Goal: Task Accomplishment & Management: Use online tool/utility

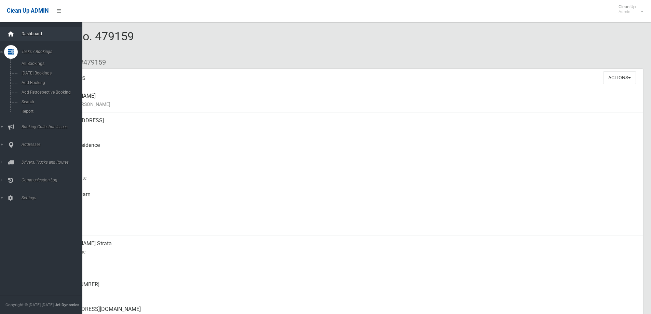
click at [7, 35] on icon at bounding box center [11, 34] width 8 height 14
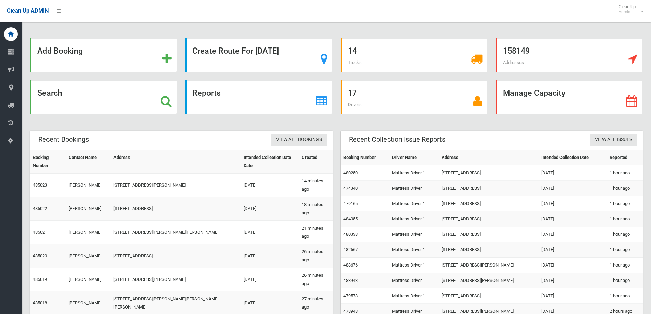
click at [337, 85] on div "17 Drivers" at bounding box center [414, 101] width 155 height 42
click at [332, 55] on div "Create Route For [DATE]" at bounding box center [258, 55] width 147 height 34
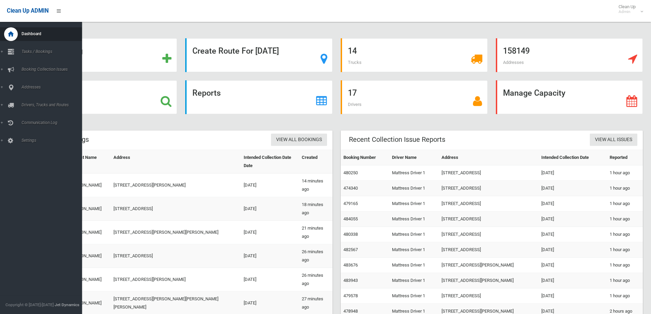
click at [42, 36] on span "Dashboard" at bounding box center [53, 33] width 68 height 5
